Goal: Transaction & Acquisition: Purchase product/service

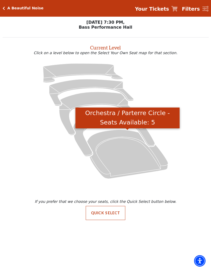
click at [116, 148] on icon "Orchestra / Parterre Circle - Seats Available: 5" at bounding box center [127, 154] width 81 height 49
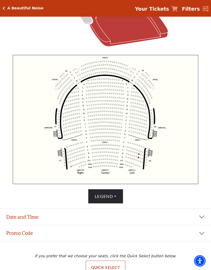
scroll to position [143, 0]
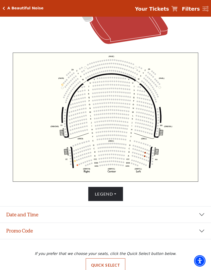
click at [203, 210] on button "Date and Time" at bounding box center [105, 215] width 211 height 16
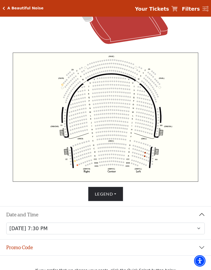
click at [118, 187] on button "Legend" at bounding box center [105, 194] width 35 height 15
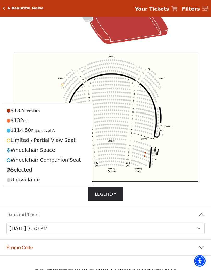
click at [211, 135] on div "Choose My Seats Quick Select Current Level Orchestra / Parterre Circle Click on…" at bounding box center [105, 48] width 211 height 308
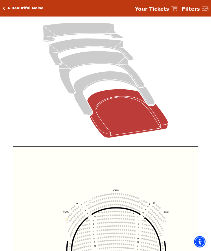
scroll to position [50, 0]
click at [114, 76] on icon "Box Tier - Seats Available: 12" at bounding box center [114, 93] width 82 height 44
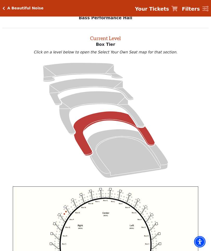
scroll to position [20, 0]
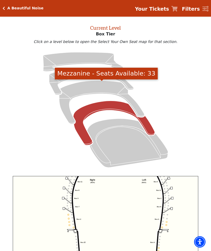
click at [106, 89] on icon "Mezzanine - Seats Available: 33" at bounding box center [101, 102] width 85 height 43
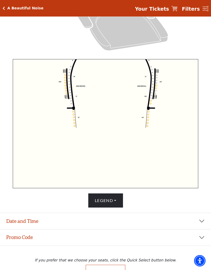
scroll to position [152, 0]
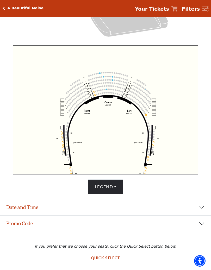
click at [113, 128] on icon "Center (MEZC) Right (MEZR) Left (MEZL) (MEXBOXR) (MEXBOXL) XX WW CC DD YY BB ZZ…" at bounding box center [106, 109] width 186 height 129
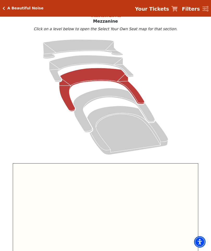
scroll to position [32, 0]
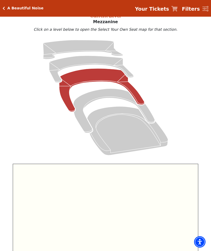
click at [121, 96] on icon "Box Tier - Seats Available: 12" at bounding box center [114, 111] width 82 height 44
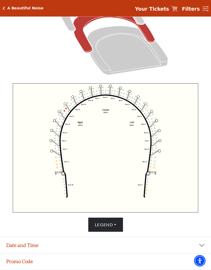
scroll to position [152, 0]
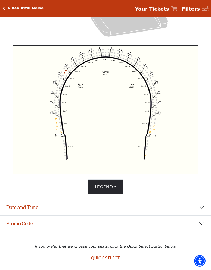
click at [110, 186] on button "Legend" at bounding box center [105, 187] width 35 height 15
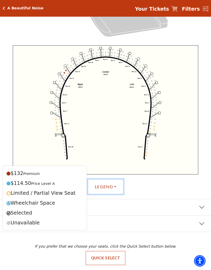
click at [189, 93] on icon "Left (BOX) Right (BOX) Center (BOX) Box ZZ Box U Box T Box S Box R Box Q Box P …" at bounding box center [106, 109] width 186 height 129
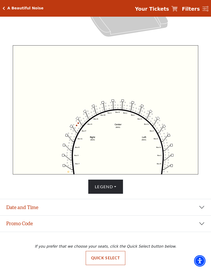
click at [8, 7] on h5 "A Beautiful Noise" at bounding box center [25, 8] width 36 height 4
click at [4, 9] on icon "Click here to go back to filters" at bounding box center [4, 9] width 2 height 4
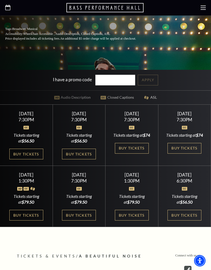
scroll to position [162, 0]
click at [27, 149] on link "Buy Tickets" at bounding box center [26, 154] width 34 height 11
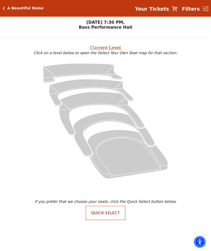
click at [110, 214] on button "Quick Select" at bounding box center [106, 213] width 40 height 14
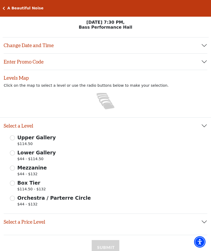
click at [14, 197] on input "Orchestra / Parterre Circle $44 - $132" at bounding box center [12, 198] width 5 height 5
radio input "true"
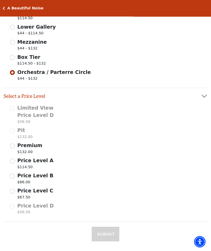
scroll to position [125, 0]
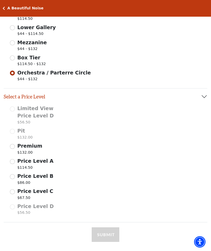
click at [17, 175] on span "Price Level B" at bounding box center [35, 176] width 36 height 6
click at [0, 0] on input "Price Level B $86.00" at bounding box center [0, 0] width 0 height 0
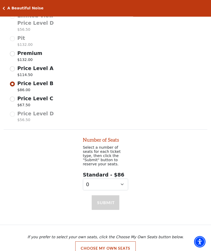
scroll to position [226, 0]
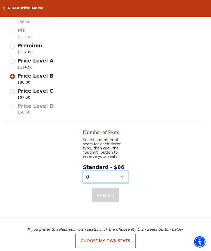
click at [124, 171] on select "0 1 2" at bounding box center [105, 177] width 45 height 12
select select "2"
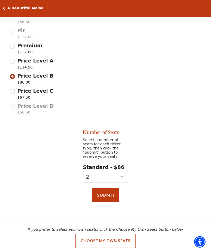
click at [109, 193] on button "Submit" at bounding box center [106, 195] width 28 height 15
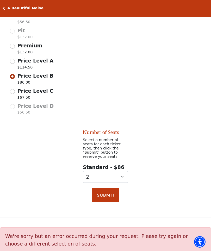
click at [111, 188] on button "Submit" at bounding box center [106, 195] width 28 height 15
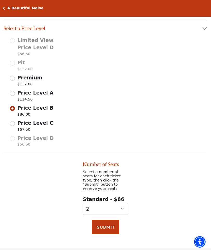
scroll to position [194, 0]
click at [11, 122] on input "Price Level C $67.50" at bounding box center [12, 124] width 5 height 5
radio input "true"
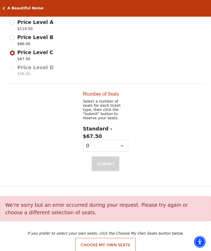
scroll to position [268, 0]
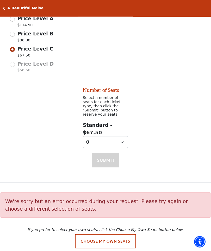
click at [111, 153] on div "Submit" at bounding box center [106, 167] width 28 height 29
click at [123, 141] on select "0 1" at bounding box center [105, 143] width 45 height 12
click at [125, 137] on select "0 1" at bounding box center [105, 142] width 45 height 12
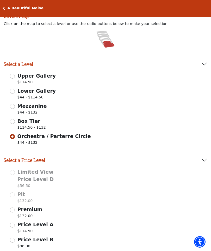
scroll to position [0, 0]
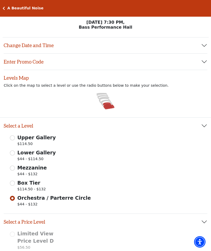
click at [14, 171] on input "Mezzanine $44 - $132" at bounding box center [12, 168] width 5 height 5
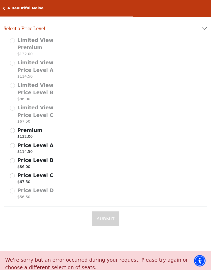
scroll to position [235, 0]
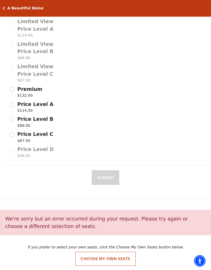
click at [113, 173] on div "Submit" at bounding box center [106, 185] width 28 height 29
click at [14, 117] on input "Price Level B $86.00" at bounding box center [12, 119] width 5 height 5
select select "2"
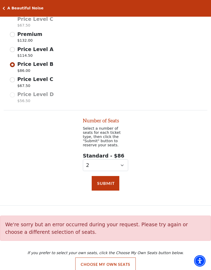
scroll to position [293, 0]
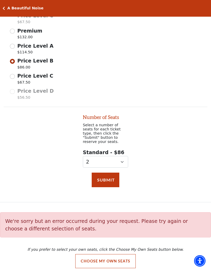
click at [114, 175] on button "Submit" at bounding box center [106, 180] width 28 height 15
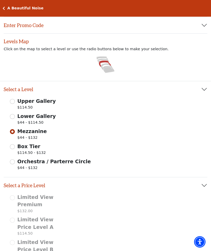
scroll to position [36, 0]
click at [4, 10] on icon "Click here to go back to filters" at bounding box center [4, 9] width 2 height 4
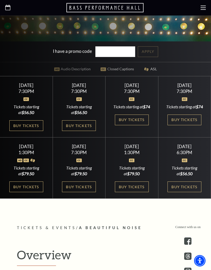
scroll to position [191, 0]
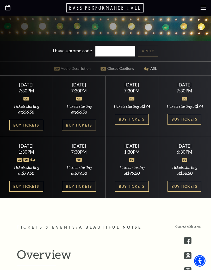
click at [29, 192] on link "Buy Tickets" at bounding box center [26, 186] width 34 height 11
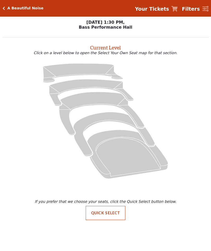
click at [31, 169] on icon at bounding box center [106, 121] width 194 height 123
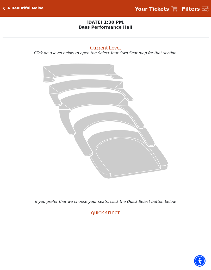
click at [111, 213] on button "Quick Select" at bounding box center [106, 213] width 40 height 14
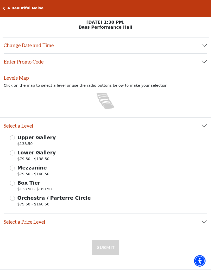
click at [13, 197] on input "Orchestra / Parterre Circle $79.50 - $160.50" at bounding box center [12, 198] width 5 height 5
radio input "true"
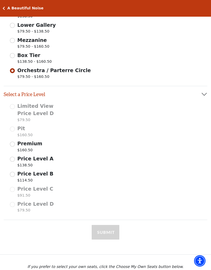
scroll to position [148, 0]
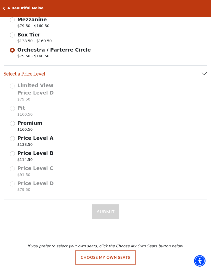
click at [14, 154] on input "Price Level B $114.50" at bounding box center [12, 154] width 5 height 5
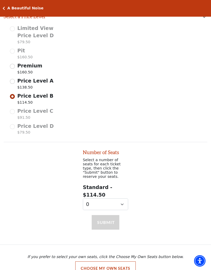
scroll to position [214, 0]
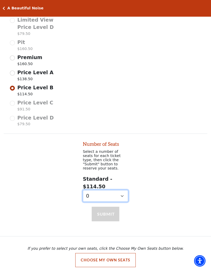
click at [122, 192] on select "0 1 2" at bounding box center [105, 196] width 45 height 12
select select "2"
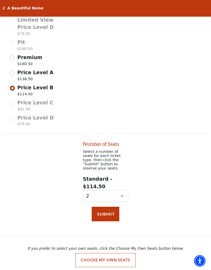
click at [111, 210] on button "Submit" at bounding box center [106, 214] width 28 height 15
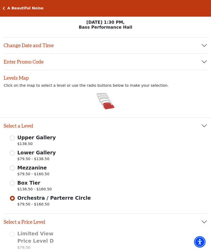
scroll to position [251, 0]
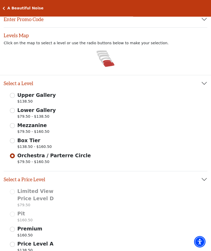
click at [12, 125] on input "Mezzanine $79.50 - $160.50" at bounding box center [12, 126] width 5 height 5
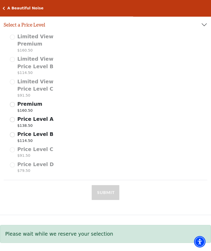
scroll to position [225, 0]
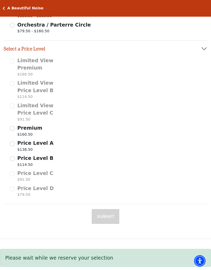
click at [14, 159] on input "Price Level B $114.50" at bounding box center [12, 159] width 5 height 5
select select "2"
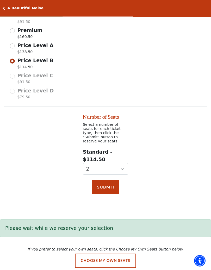
scroll to position [271, 0]
click at [107, 180] on button "Submit" at bounding box center [106, 187] width 28 height 15
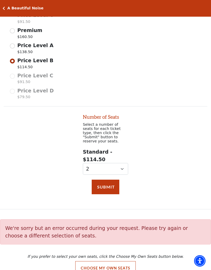
click at [14, 46] on input "Price Level A $138.50" at bounding box center [12, 46] width 5 height 5
radio input "true"
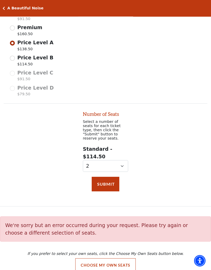
select select "0"
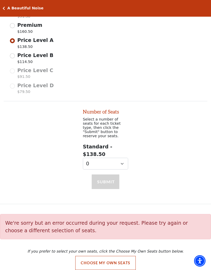
scroll to position [278, 0]
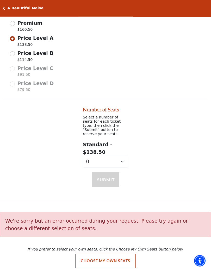
click at [112, 174] on div "Submit" at bounding box center [106, 187] width 28 height 29
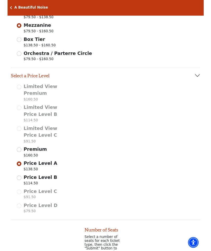
scroll to position [140, 0]
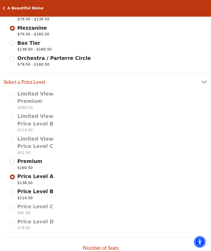
click at [13, 175] on input "Price Level A $138.50" at bounding box center [12, 177] width 5 height 5
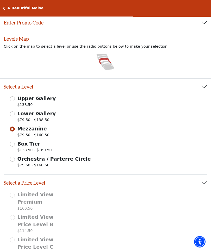
scroll to position [0, 0]
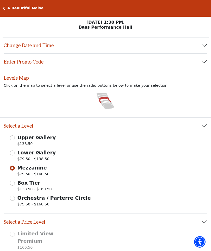
click at [107, 100] on icon at bounding box center [105, 100] width 12 height 6
click at [103, 97] on icon at bounding box center [104, 97] width 12 height 4
radio input "true"
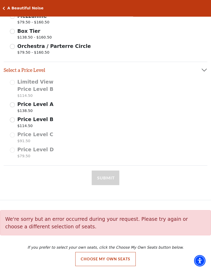
scroll to position [152, 0]
click at [14, 119] on input "Price Level B $114.50" at bounding box center [12, 120] width 5 height 5
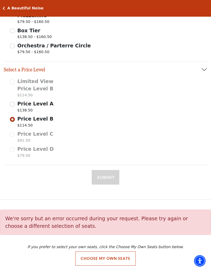
select select "2"
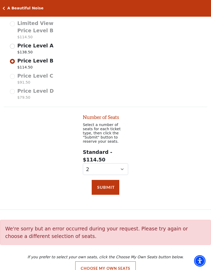
scroll to position [219, 0]
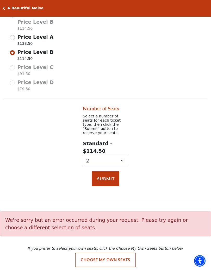
click at [114, 175] on button "Submit" at bounding box center [106, 179] width 28 height 15
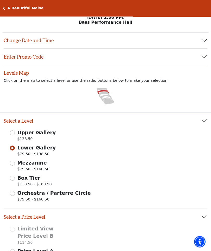
scroll to position [0, 0]
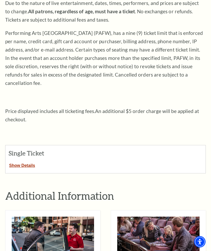
scroll to position [89, 0]
click at [21, 161] on button "Show Details" at bounding box center [21, 164] width 33 height 7
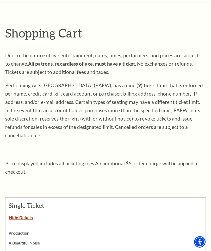
scroll to position [0, 0]
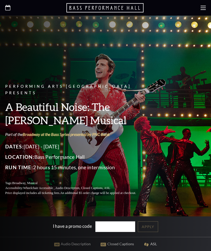
scroll to position [218, 0]
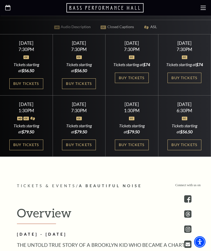
click at [129, 83] on link "Buy Tickets" at bounding box center [132, 78] width 34 height 11
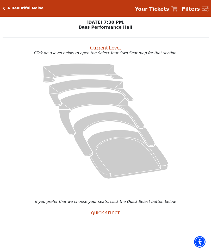
click at [112, 210] on button "Quick Select" at bounding box center [106, 213] width 40 height 14
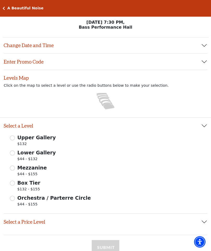
click at [15, 198] on input "Orchestra / Parterre Circle $44 - $155" at bounding box center [12, 198] width 5 height 5
radio input "true"
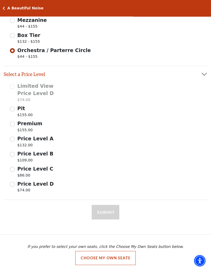
scroll to position [148, 0]
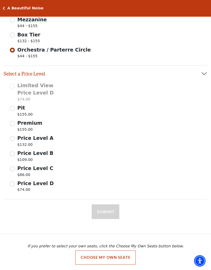
click at [14, 167] on input "Price Level C $86.00" at bounding box center [12, 169] width 5 height 5
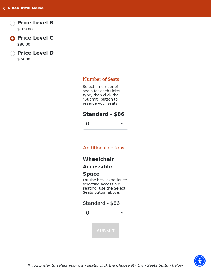
scroll to position [290, 0]
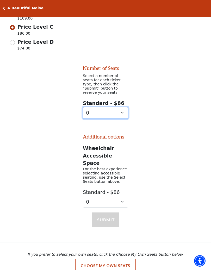
click at [120, 111] on select "0 1 2 3 4 5 6" at bounding box center [105, 113] width 45 height 12
select select "2"
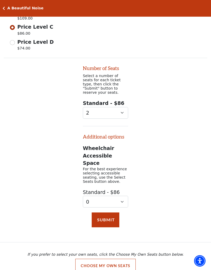
click at [110, 213] on button "Submit" at bounding box center [106, 220] width 28 height 15
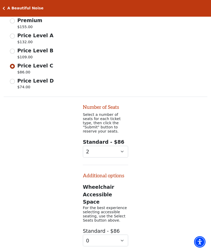
scroll to position [250, 0]
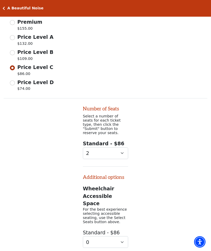
click at [14, 52] on input "Price Level B $109.00" at bounding box center [12, 52] width 5 height 5
radio input "true"
select select "0"
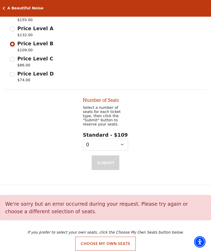
scroll to position [261, 0]
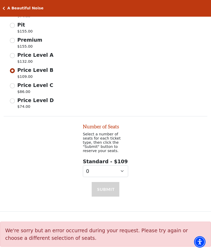
click at [13, 53] on input "Price Level A $132.00" at bounding box center [12, 55] width 5 height 5
radio input "true"
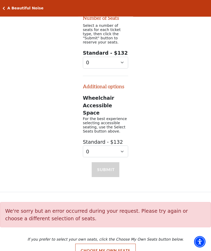
scroll to position [344, 0]
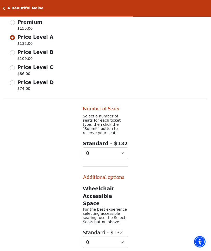
click at [15, 81] on input "Price Level D $74.00" at bounding box center [12, 83] width 5 height 5
radio input "true"
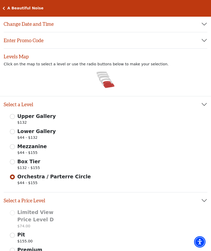
click at [14, 146] on input "Mezzanine $44 - $155" at bounding box center [12, 147] width 5 height 5
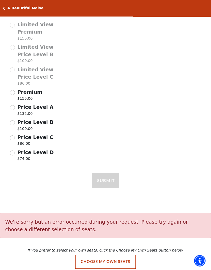
scroll to position [213, 0]
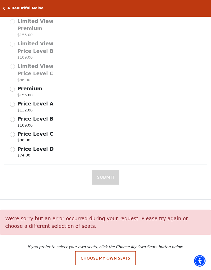
click at [14, 103] on input "Price Level A $132.00" at bounding box center [12, 104] width 5 height 5
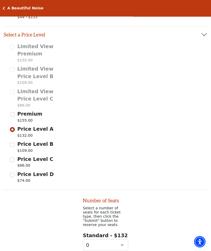
scroll to position [187, 0]
click at [15, 159] on input "Price Level C $86.00" at bounding box center [12, 160] width 5 height 5
radio input "true"
select select "2"
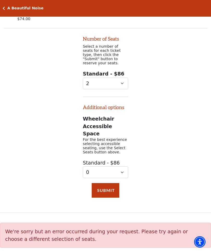
scroll to position [374, 0]
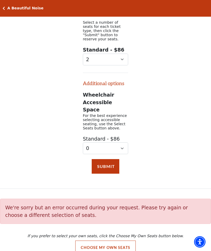
click at [112, 159] on button "Submit" at bounding box center [106, 166] width 28 height 15
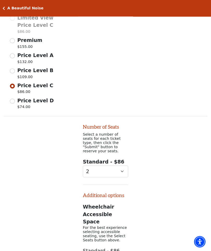
scroll to position [259, 0]
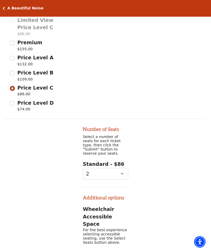
click at [15, 71] on input "Price Level B $109.00" at bounding box center [12, 73] width 5 height 5
radio input "true"
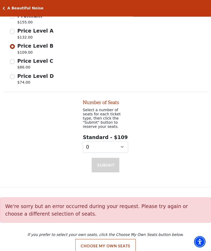
scroll to position [290, 0]
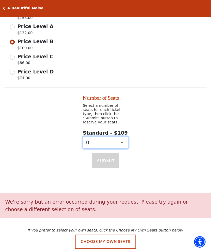
click at [123, 141] on select "0 1 2 3 4 5 6 7 8 9" at bounding box center [105, 143] width 45 height 12
select select "2"
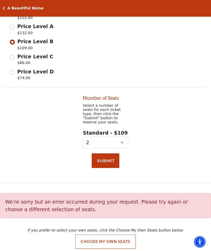
click at [111, 155] on button "Submit" at bounding box center [106, 161] width 28 height 15
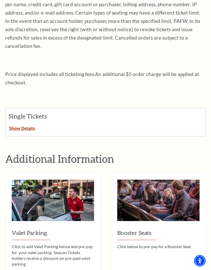
scroll to position [126, 0]
click at [22, 124] on button "Show Details" at bounding box center [21, 127] width 33 height 7
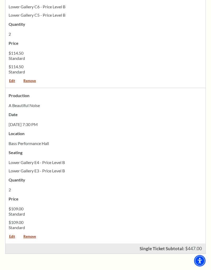
scroll to position [330, 0]
